Goal: Navigation & Orientation: Find specific page/section

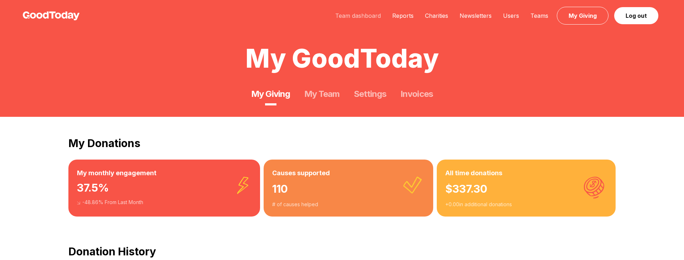
click at [368, 18] on link "Team dashboard" at bounding box center [358, 15] width 57 height 7
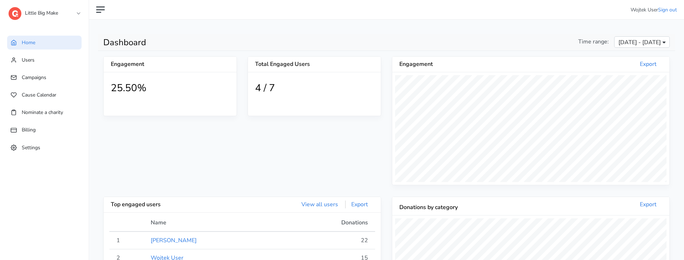
scroll to position [131, 277]
click at [57, 10] on link "Little Big Make" at bounding box center [44, 11] width 71 height 13
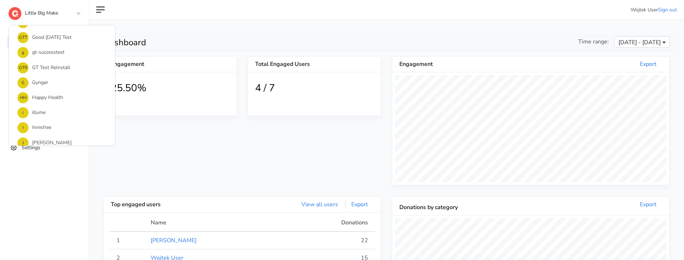
scroll to position [222, 0]
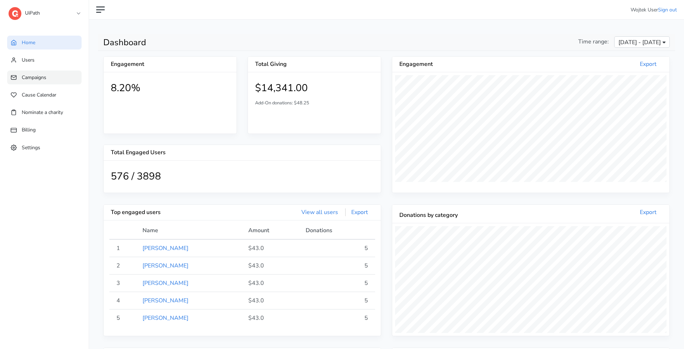
click at [43, 74] on span "Campaigns" at bounding box center [34, 77] width 25 height 7
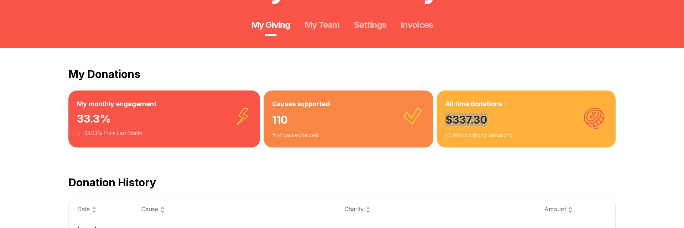
scroll to position [79, 0]
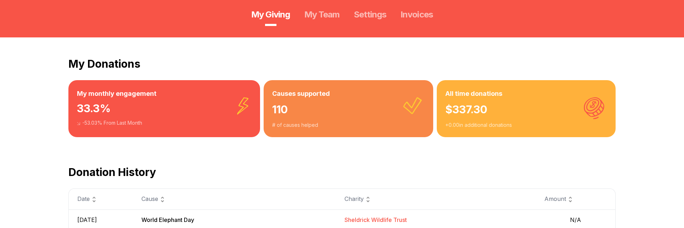
click at [269, 118] on div "Causes supported 110 # of causes helped" at bounding box center [349, 108] width 170 height 57
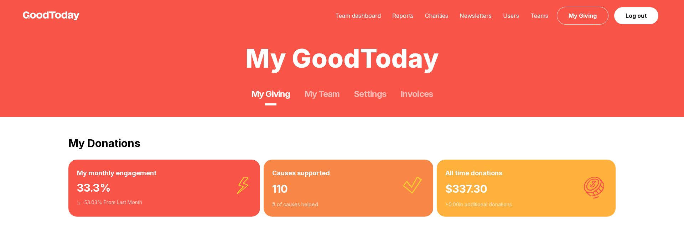
scroll to position [0, 0]
click at [368, 12] on link "Team dashboard" at bounding box center [358, 15] width 57 height 7
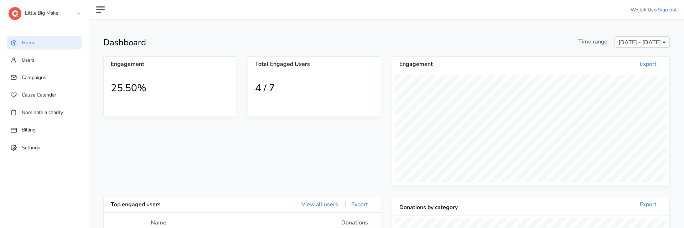
scroll to position [131, 277]
click at [56, 81] on link "Campaigns" at bounding box center [44, 78] width 75 height 14
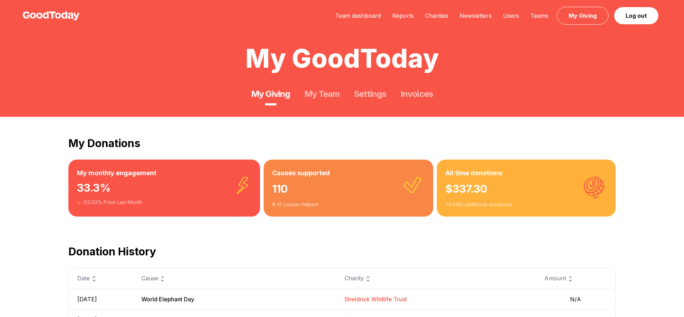
click at [442, 174] on div "All time donations $ 337.30 + 0.00 in additional donations" at bounding box center [526, 188] width 179 height 57
click at [356, 14] on link "Team dashboard" at bounding box center [358, 15] width 57 height 7
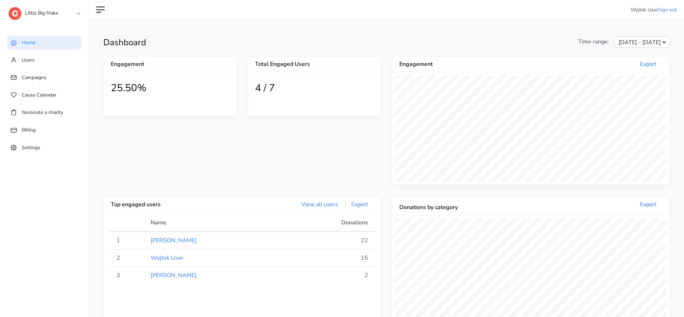
scroll to position [131, 277]
click at [53, 82] on link "Campaigns" at bounding box center [44, 78] width 75 height 14
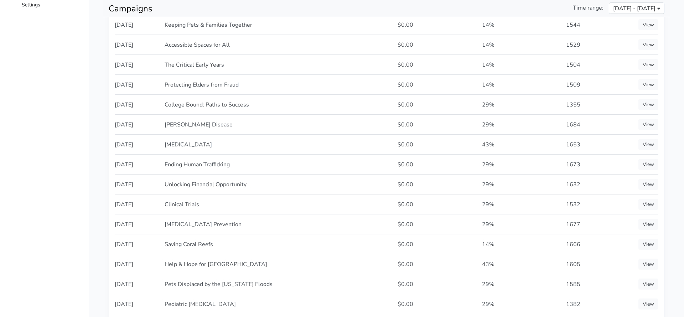
scroll to position [126, 0]
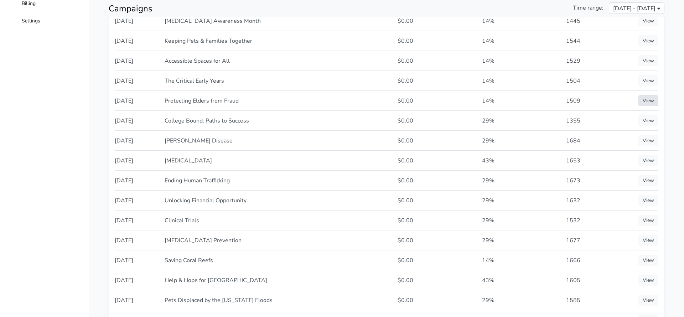
click at [648, 103] on link "View" at bounding box center [649, 100] width 20 height 11
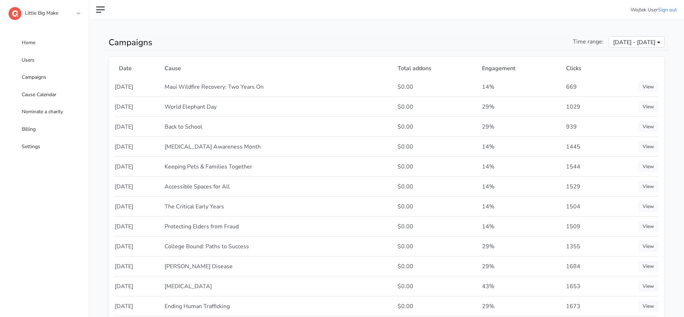
scroll to position [0, 0]
click at [75, 17] on link "Little Big Make" at bounding box center [44, 11] width 71 height 13
click at [72, 12] on link "Little Big Make" at bounding box center [44, 11] width 71 height 13
click at [58, 15] on link "Little Big Make" at bounding box center [44, 11] width 71 height 13
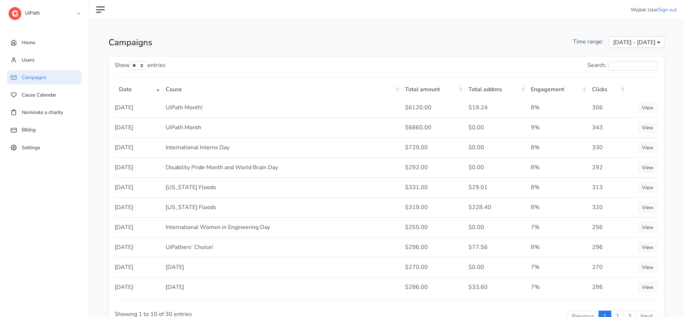
click at [73, 12] on link "UiPath" at bounding box center [44, 11] width 71 height 13
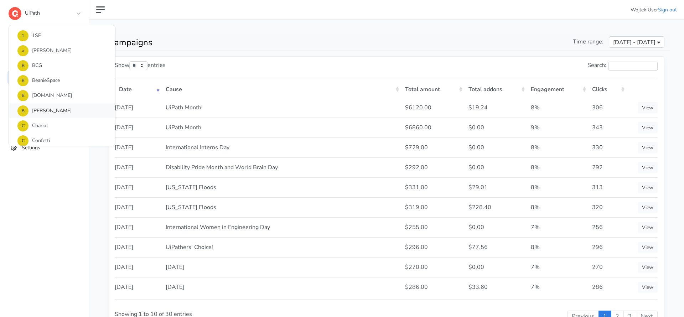
click at [71, 106] on link "B [PERSON_NAME]" at bounding box center [62, 110] width 106 height 15
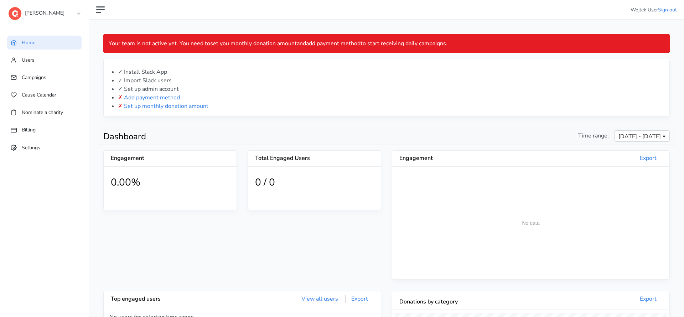
scroll to position [131, 277]
click at [64, 10] on link "[PERSON_NAME]" at bounding box center [44, 11] width 71 height 13
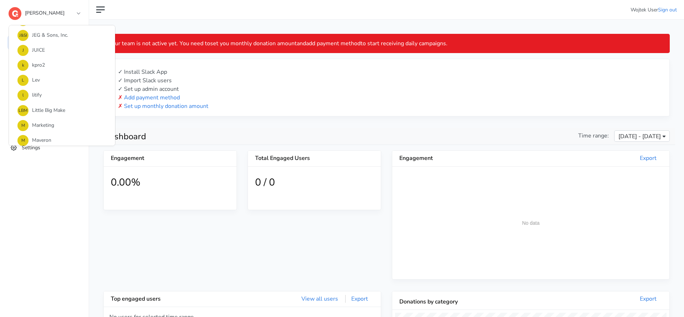
scroll to position [419, 0]
click at [73, 81] on link "P Pipe" at bounding box center [62, 82] width 106 height 15
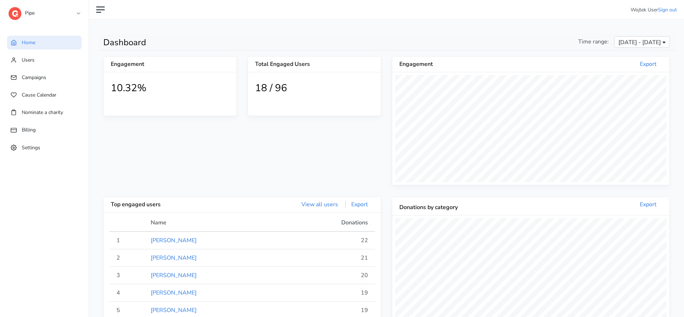
scroll to position [131, 277]
click at [61, 74] on link "Campaigns" at bounding box center [44, 78] width 75 height 14
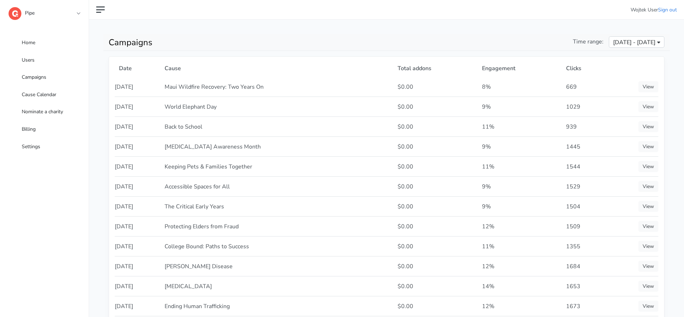
click at [524, 50] on div "Time range: Jul 15, 2025 - Aug 13, 2025" at bounding box center [528, 43] width 283 height 13
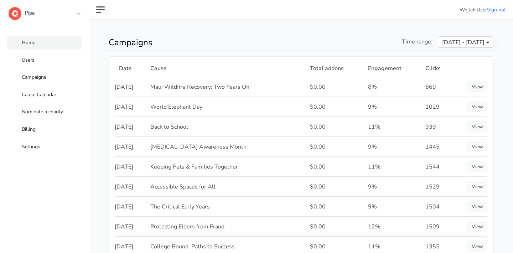
click at [51, 47] on link "Home" at bounding box center [44, 43] width 75 height 14
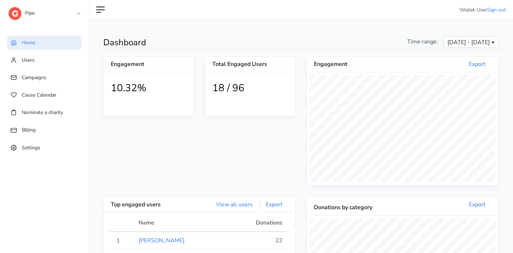
scroll to position [131, 192]
click at [17, 14] on img at bounding box center [15, 13] width 13 height 13
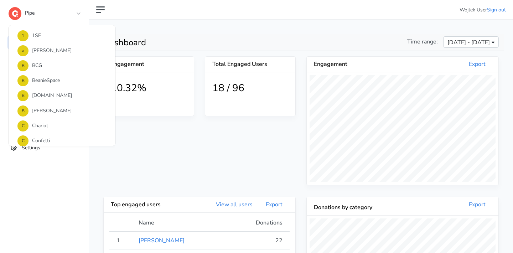
scroll to position [0, 0]
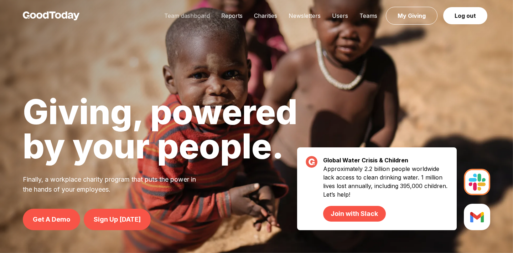
click at [207, 14] on link "Team dashboard" at bounding box center [187, 15] width 57 height 7
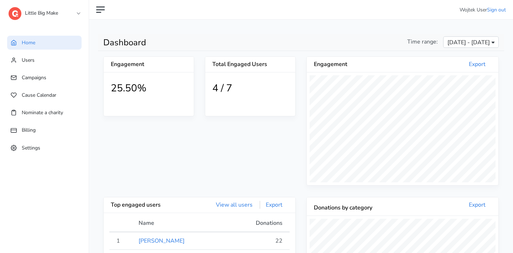
scroll to position [131, 192]
click at [58, 75] on link "Campaigns" at bounding box center [44, 78] width 75 height 14
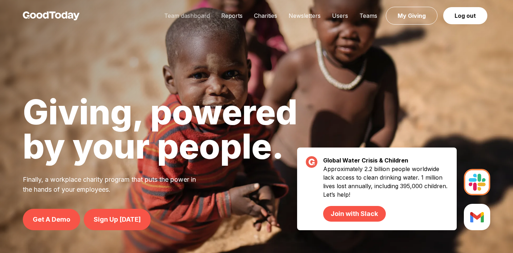
click at [178, 16] on link "Team dashboard" at bounding box center [187, 15] width 57 height 7
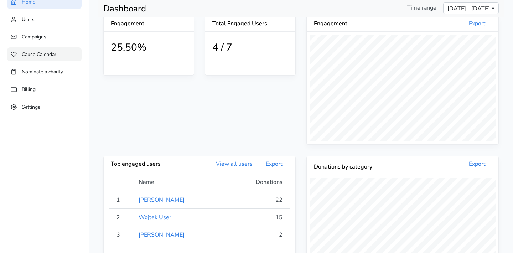
scroll to position [38, 0]
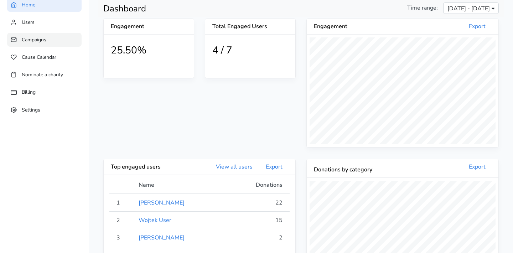
click at [62, 40] on link "Campaigns" at bounding box center [44, 40] width 75 height 14
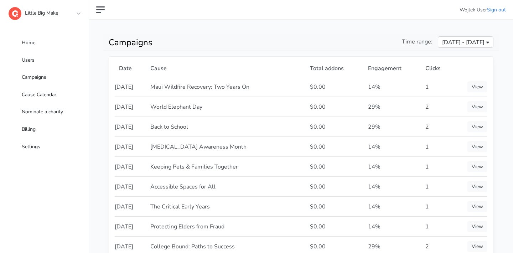
click at [52, 11] on link "Little Big Make" at bounding box center [44, 11] width 71 height 13
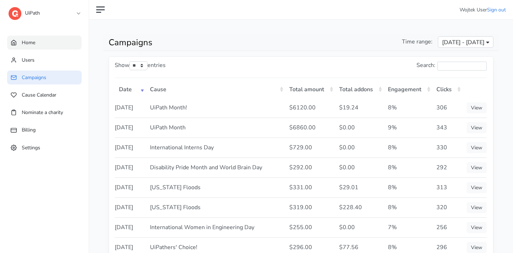
click at [36, 41] on link "Home" at bounding box center [44, 43] width 75 height 14
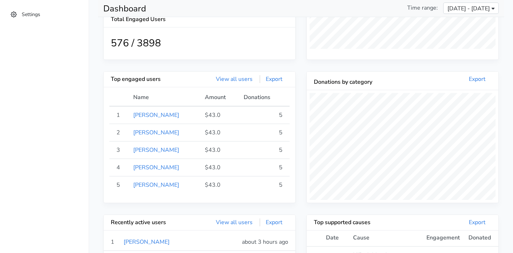
scroll to position [133, 0]
click at [220, 77] on link "View all users" at bounding box center [234, 79] width 48 height 8
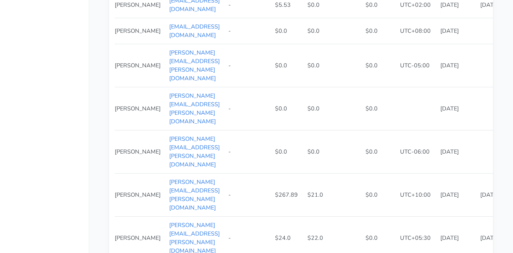
scroll to position [1255, 0]
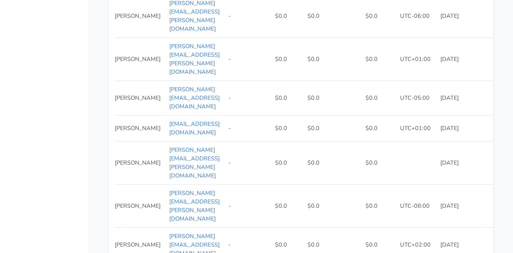
scroll to position [778, 0]
